Goal: Book appointment/travel/reservation

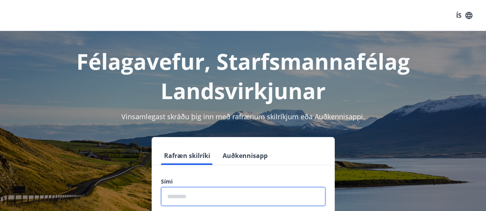
click at [194, 194] on input "phone" at bounding box center [243, 196] width 165 height 19
type input "********"
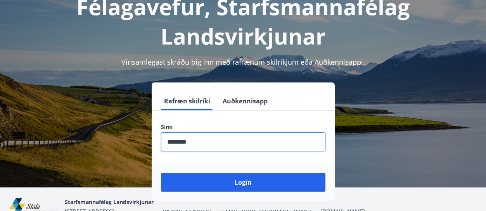
scroll to position [95, 0]
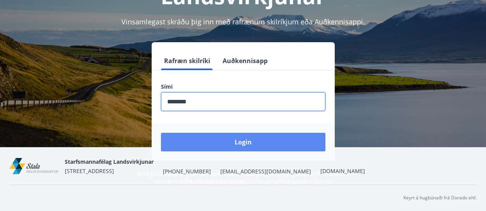
click at [262, 145] on button "Login" at bounding box center [243, 142] width 165 height 19
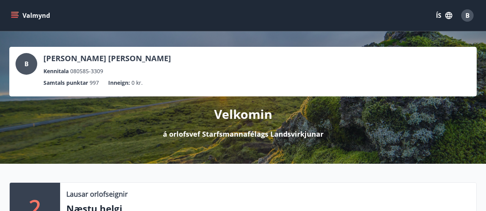
click at [17, 10] on button "Valmynd" at bounding box center [31, 16] width 44 height 14
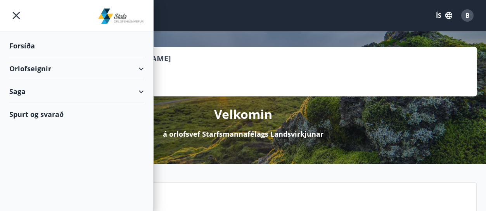
click at [40, 69] on div "Orlofseignir" at bounding box center [76, 68] width 135 height 23
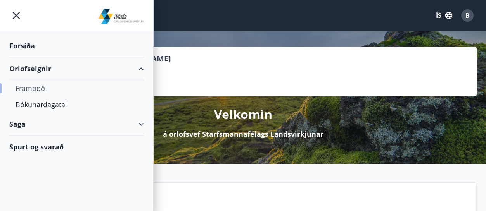
click at [38, 90] on div "Framboð" at bounding box center [77, 88] width 122 height 16
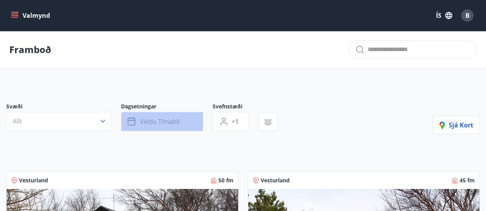
click at [176, 116] on button "Veldu tímabil" at bounding box center [162, 121] width 82 height 19
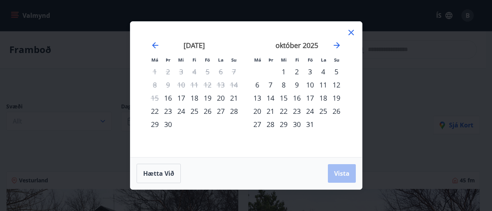
click at [308, 71] on div "3" at bounding box center [309, 71] width 13 height 13
click at [337, 70] on div "5" at bounding box center [336, 71] width 13 height 13
click at [343, 170] on span "Vista" at bounding box center [342, 174] width 16 height 9
